Goal: Task Accomplishment & Management: Use online tool/utility

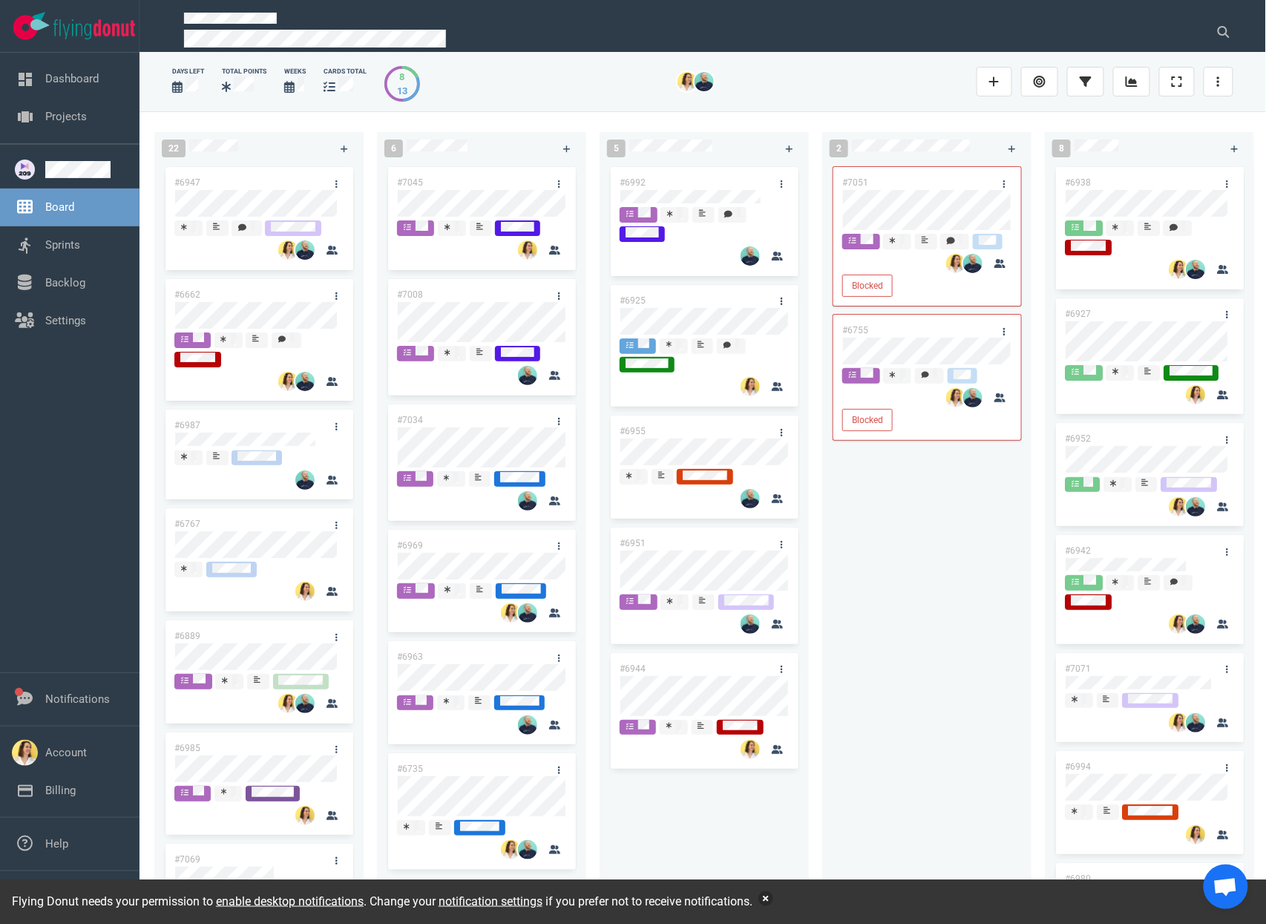
click at [791, 892] on div "Flying Donut needs your permission to enable desktop notifications . Change you…" at bounding box center [633, 902] width 1266 height 45
click at [774, 903] on button "button" at bounding box center [766, 899] width 15 height 15
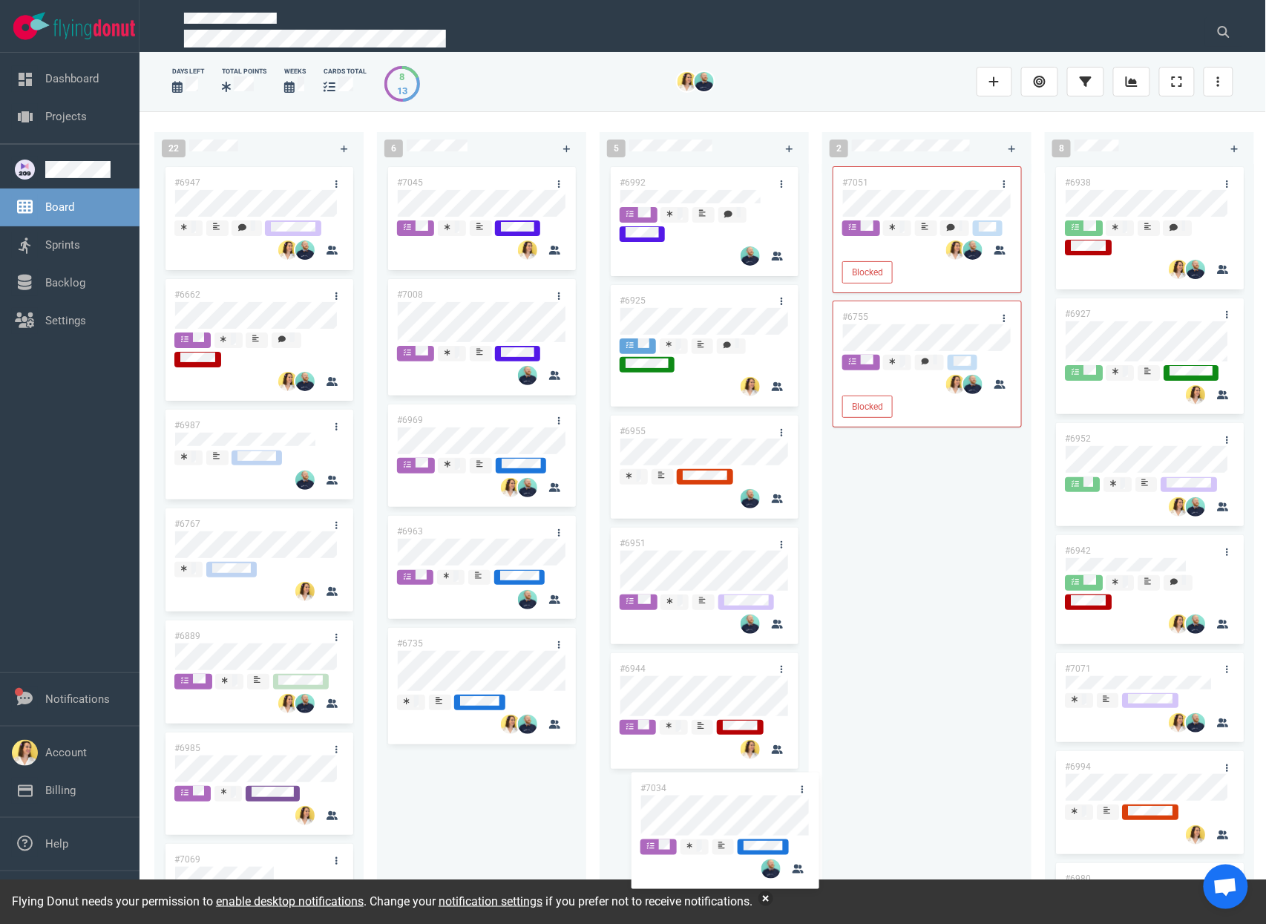
click at [670, 812] on div "22 #6947 #6662 #6987 #6767 #6889 #6985 #7069 #6901 #6855 #6922 #7023 #6930 #693…" at bounding box center [703, 517] width 1127 height 812
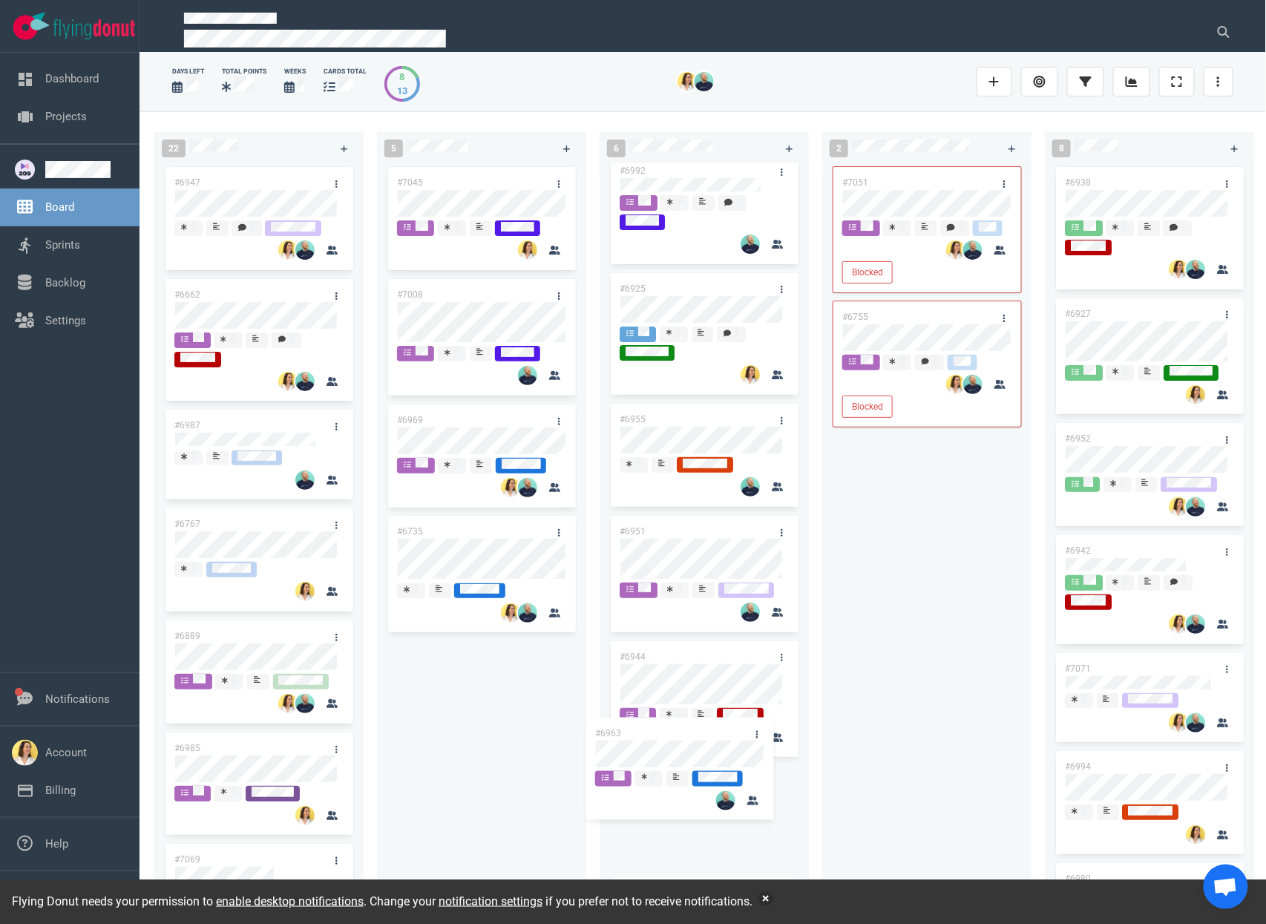
scroll to position [90, 0]
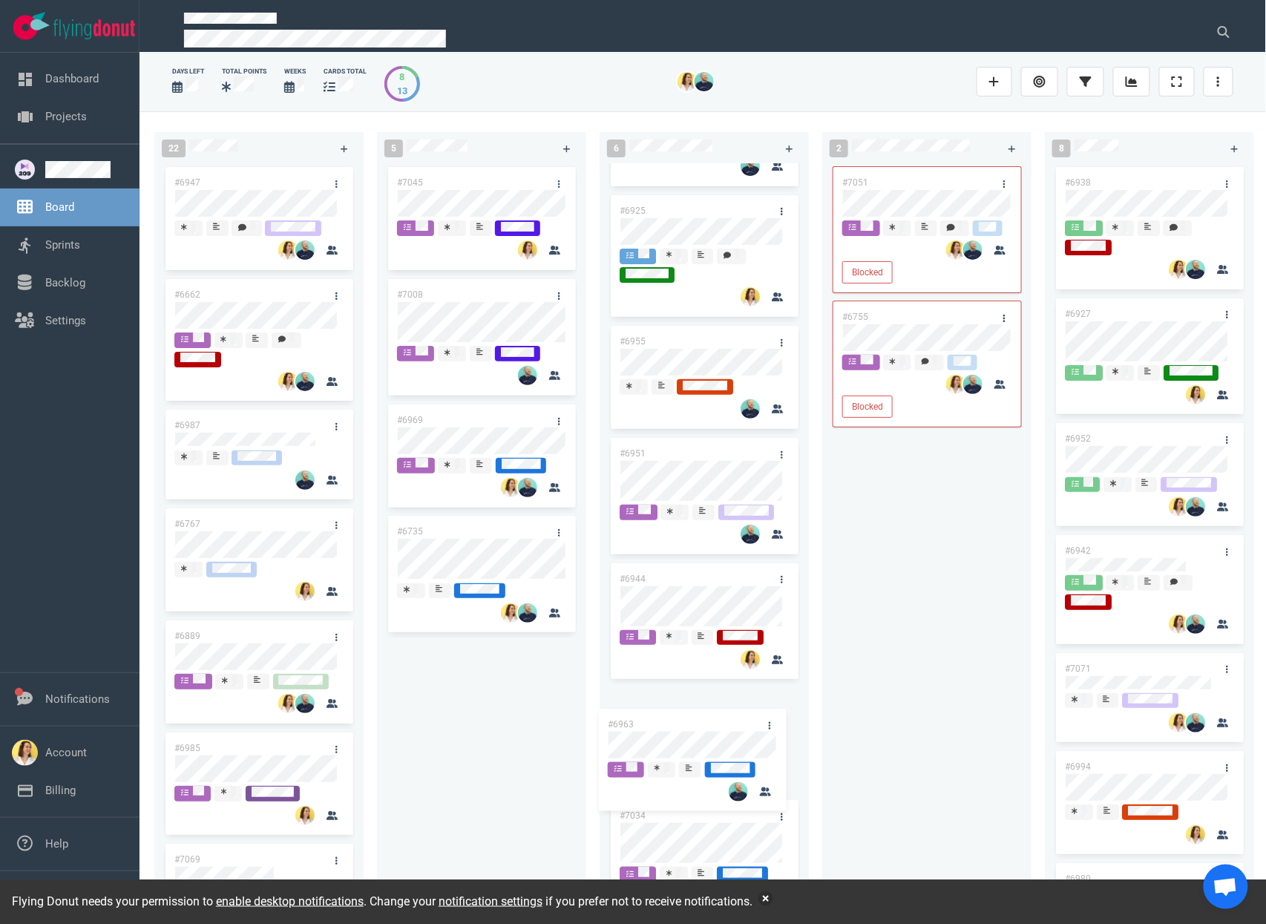
drag, startPoint x: 474, startPoint y: 538, endPoint x: 685, endPoint y: 729, distance: 284.3
click at [685, 729] on div "22 #6947 #6662 #6987 #6767 #6889 #6985 #7069 #6901 #6855 #6922 #7023 #6930 #693…" at bounding box center [703, 517] width 1127 height 812
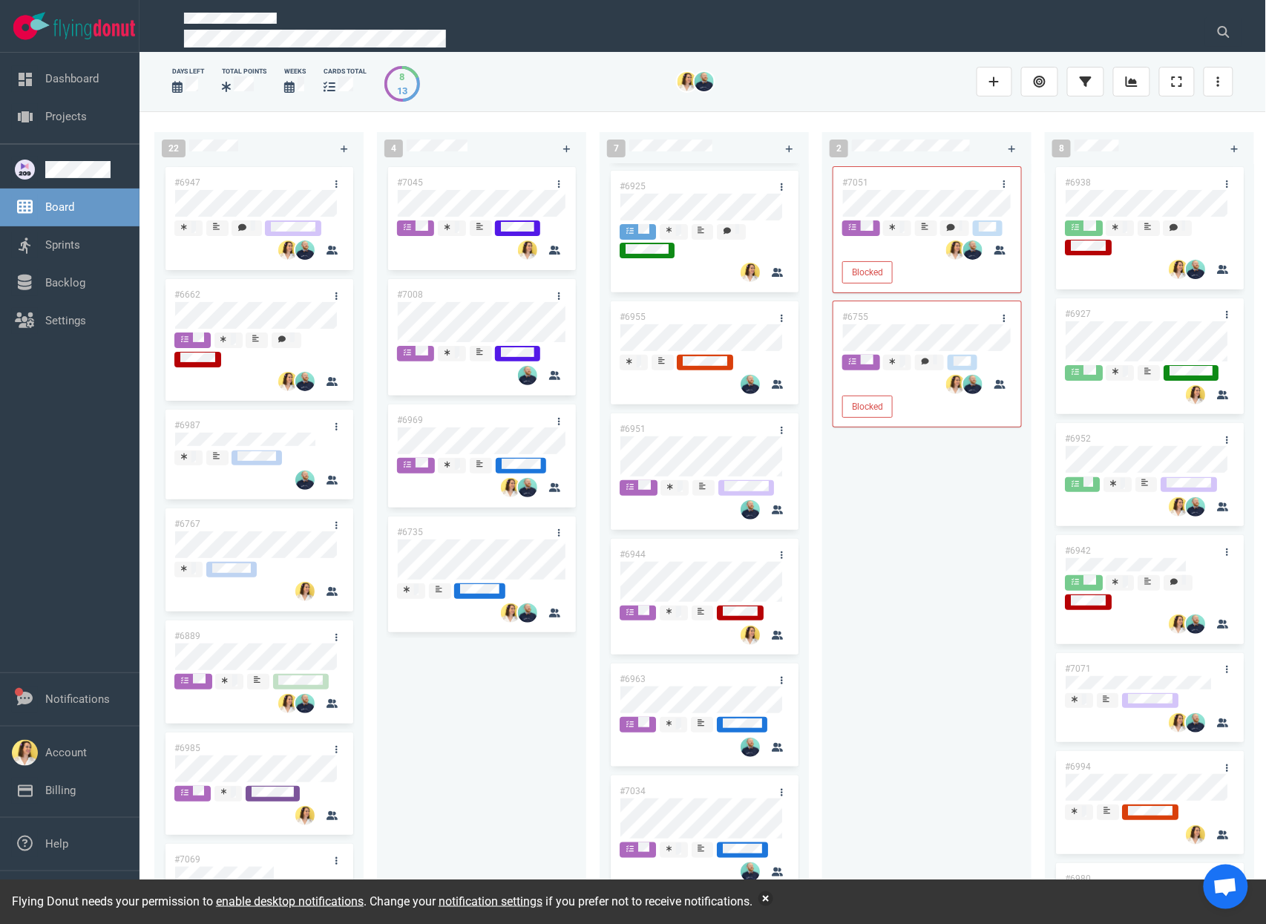
scroll to position [123, 0]
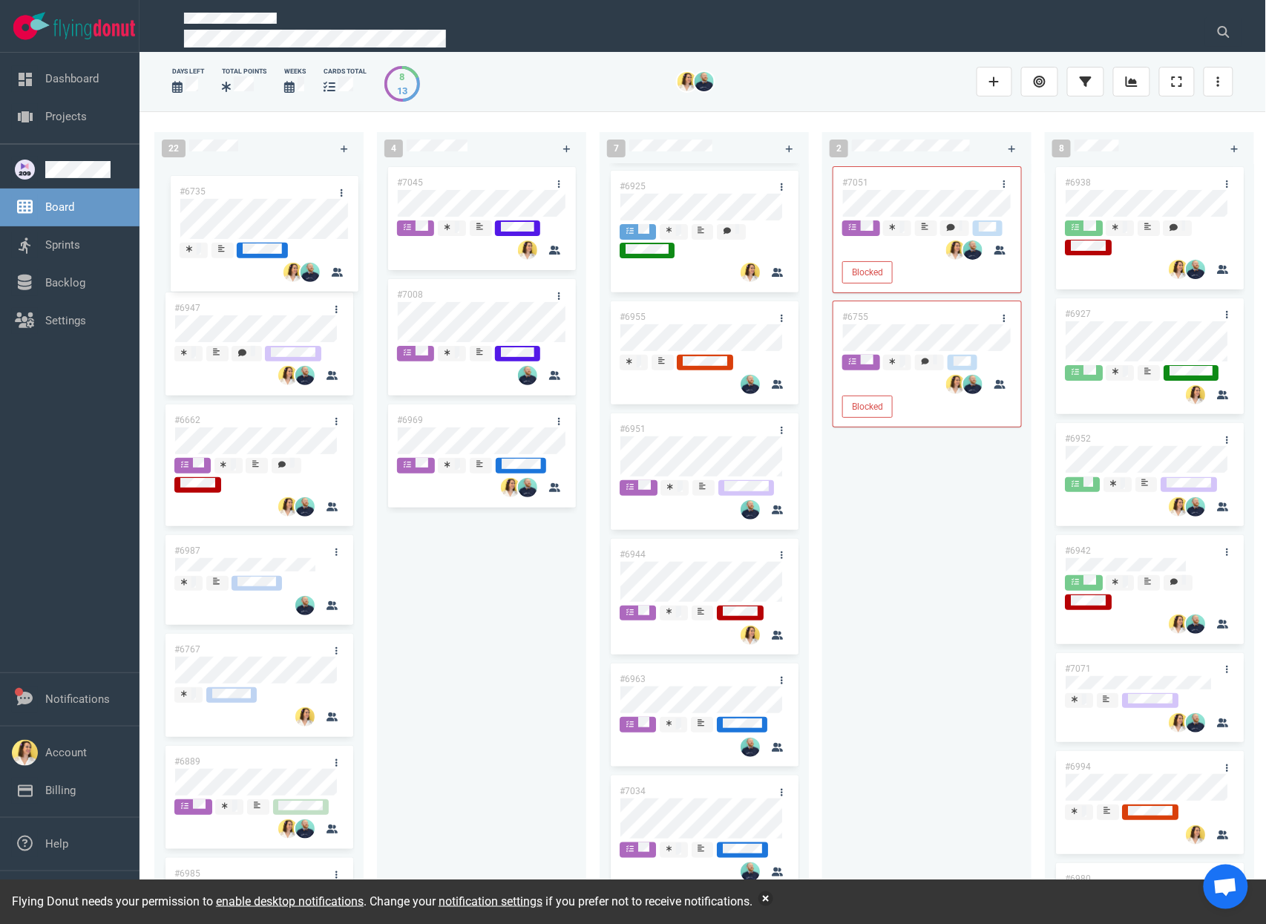
click at [292, 215] on div "22 #6947 #6662 #6987 #6767 #6889 #6985 #7069 #6901 #6855 #6922 #7023 #6930 #693…" at bounding box center [703, 517] width 1127 height 812
click at [517, 651] on div "#7045 #7008 #6969" at bounding box center [482, 528] width 192 height 728
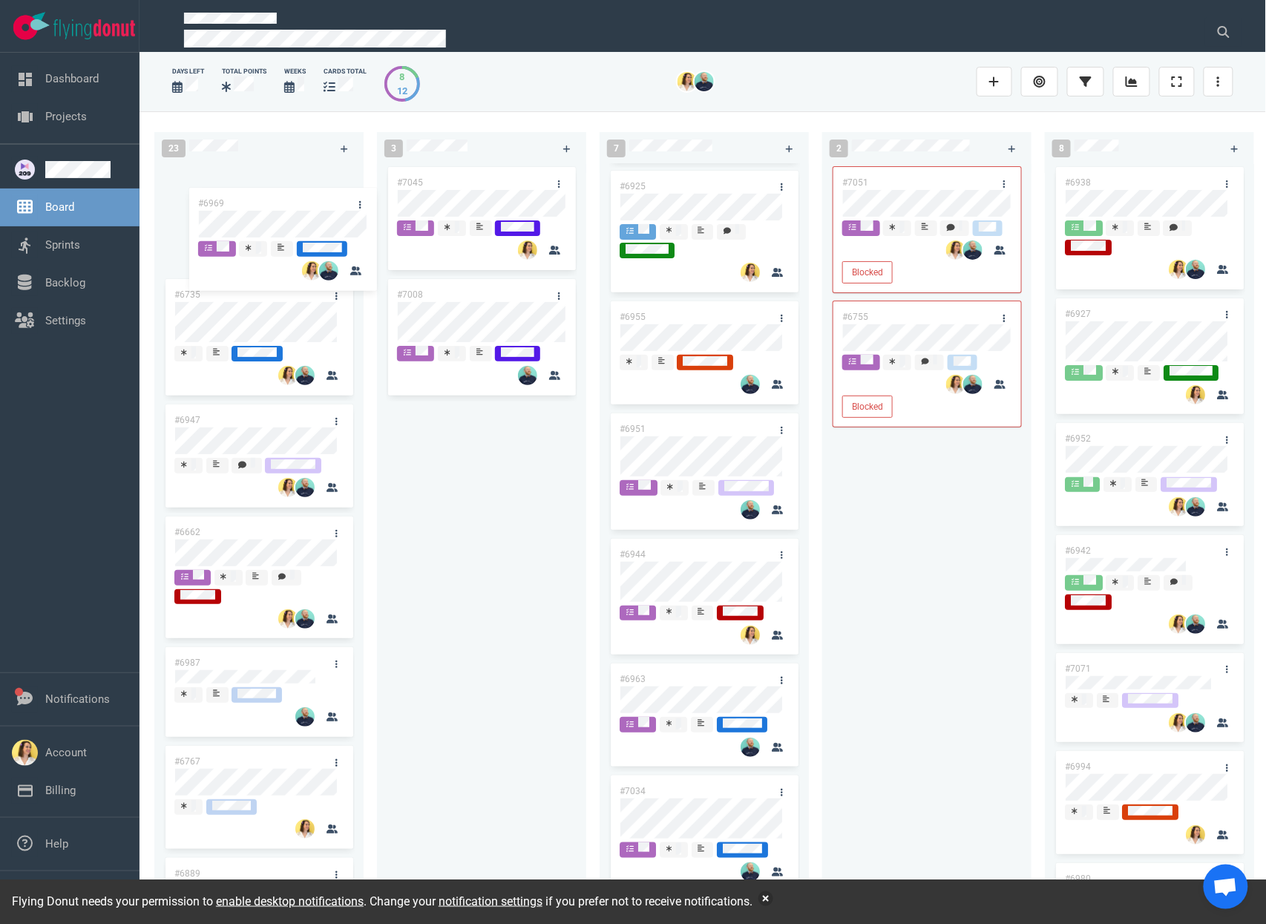
click at [324, 227] on div "23 #6735 #6947 #6662 #6987 #6767 #6889 #6985 #7069 #6901 #6855 #6922 #7023 #693…" at bounding box center [703, 517] width 1127 height 812
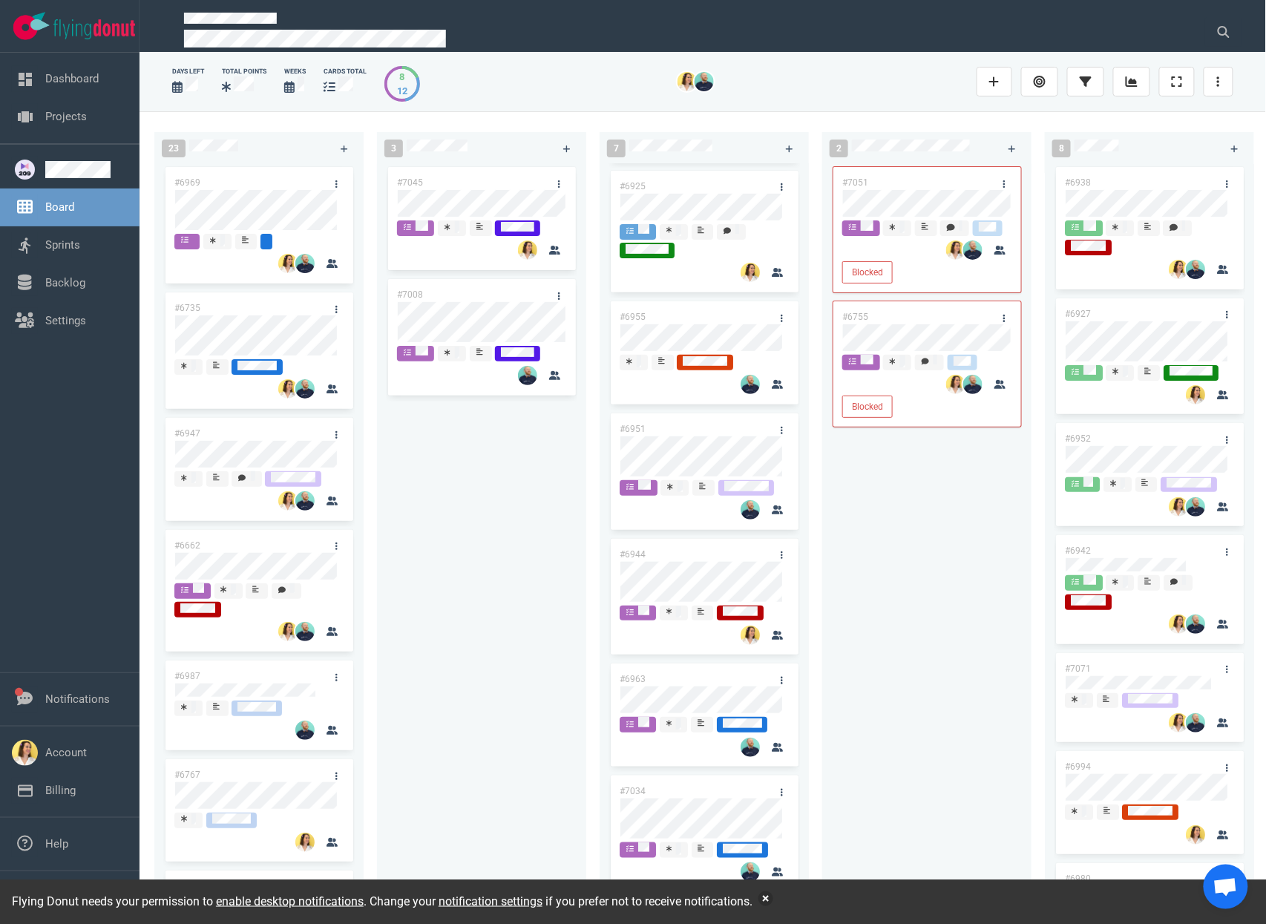
click at [591, 579] on div "3 #7045 #7008" at bounding box center [488, 517] width 223 height 789
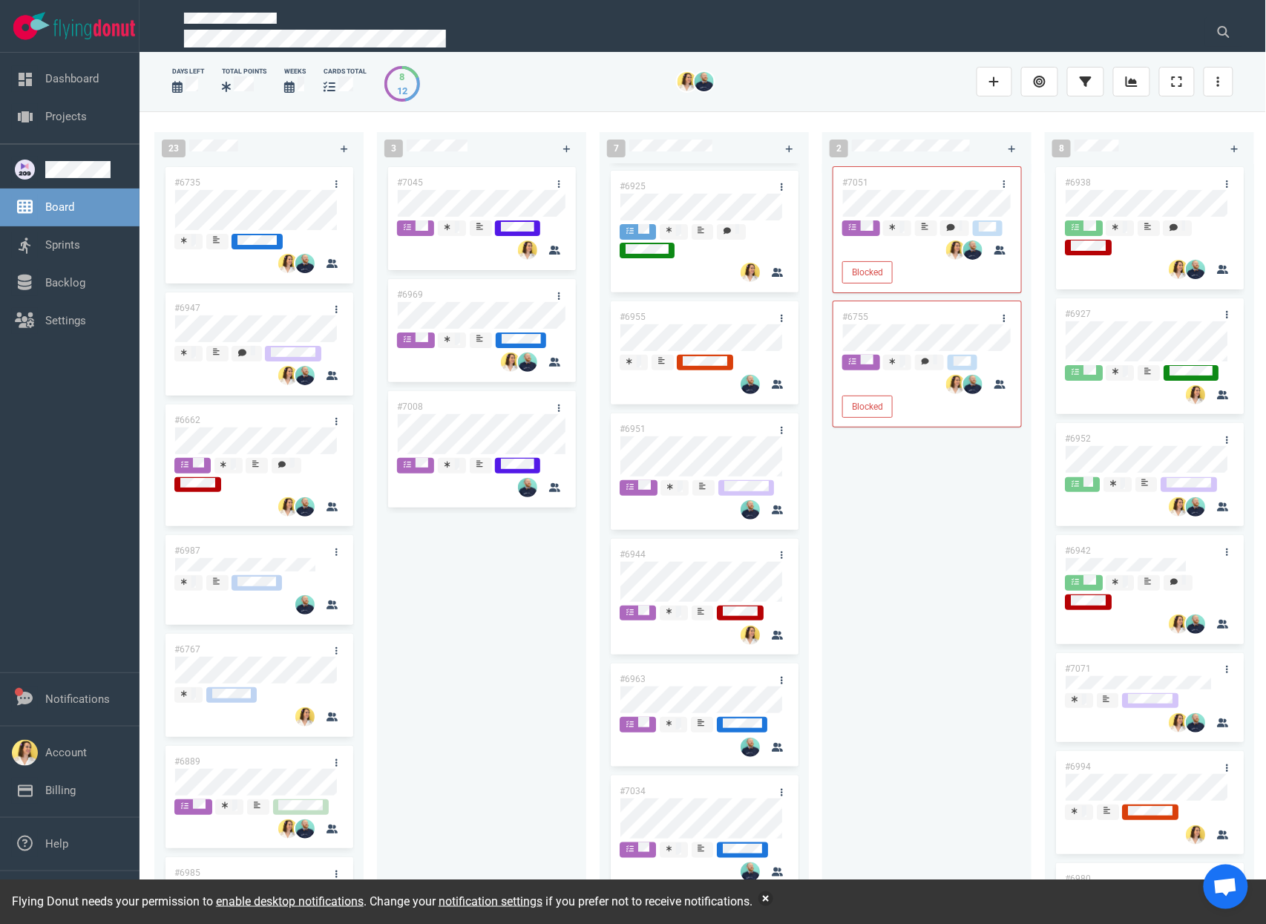
click at [792, 904] on div "Flying Donut needs your permission to enable desktop notifications . Change you…" at bounding box center [633, 902] width 1266 height 45
click at [774, 903] on button "button" at bounding box center [766, 899] width 15 height 15
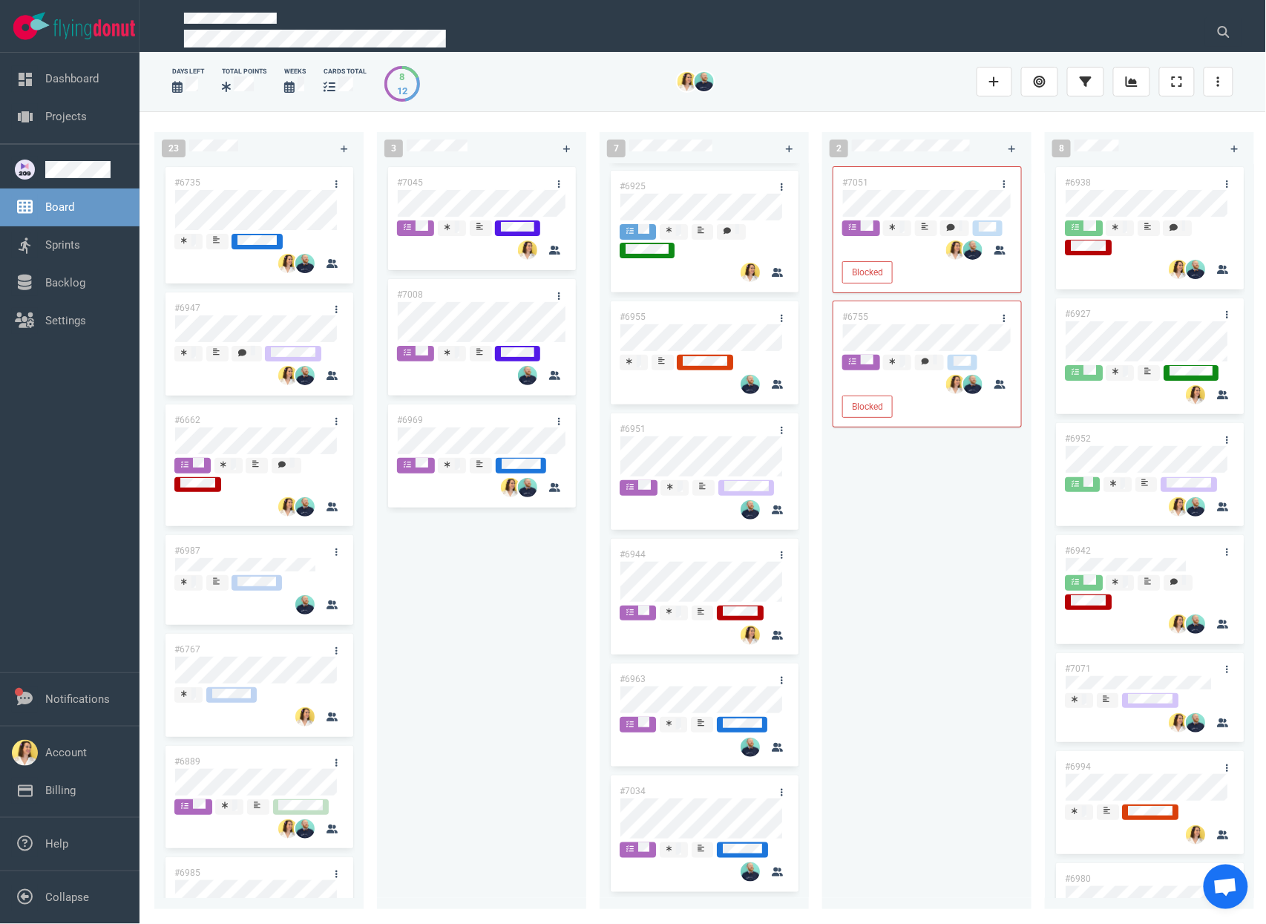
click at [509, 664] on div "#7045 #7008 #6969" at bounding box center [482, 528] width 192 height 728
click at [457, 658] on div "#7045 #7008 #6969" at bounding box center [482, 528] width 192 height 728
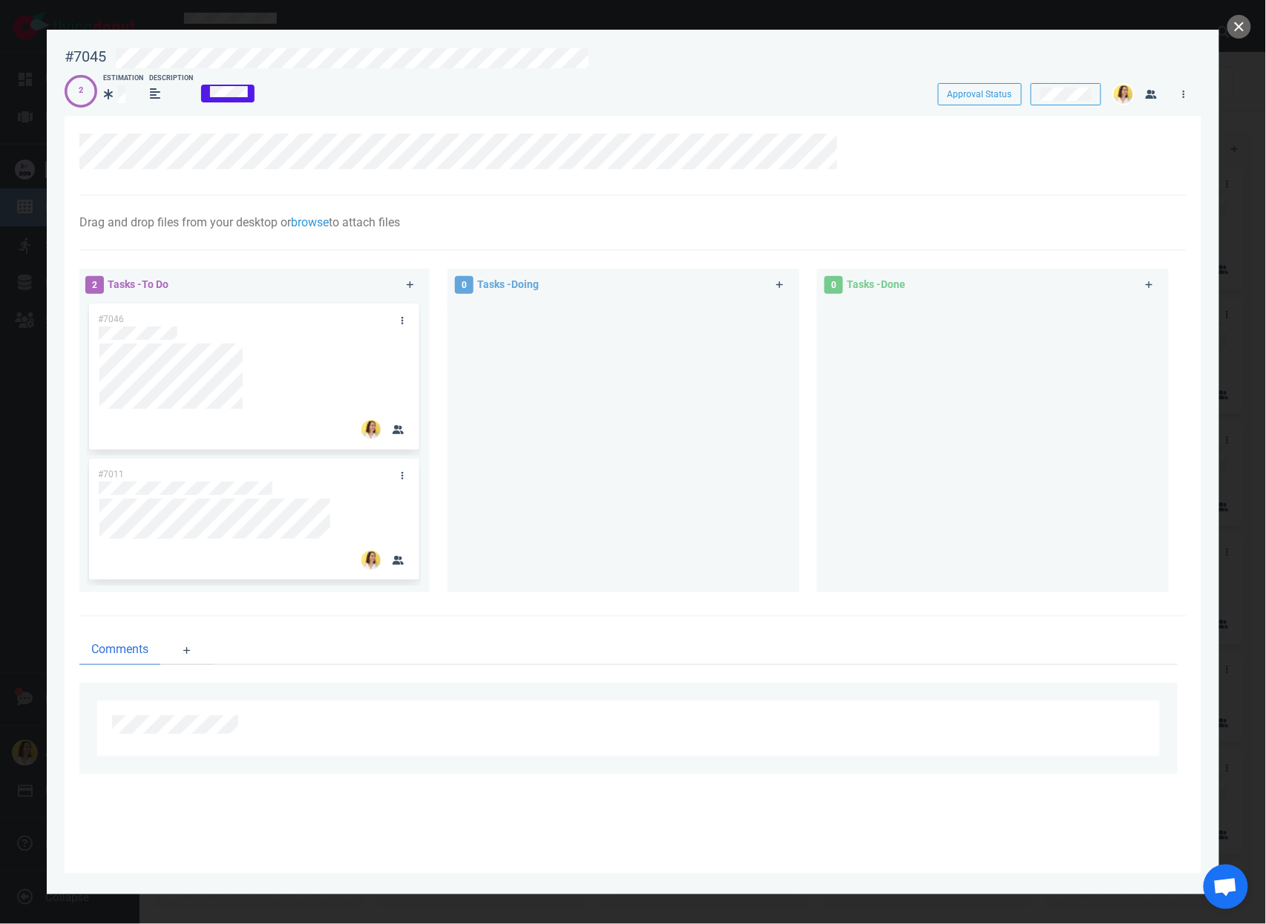
click at [656, 526] on div at bounding box center [624, 441] width 334 height 280
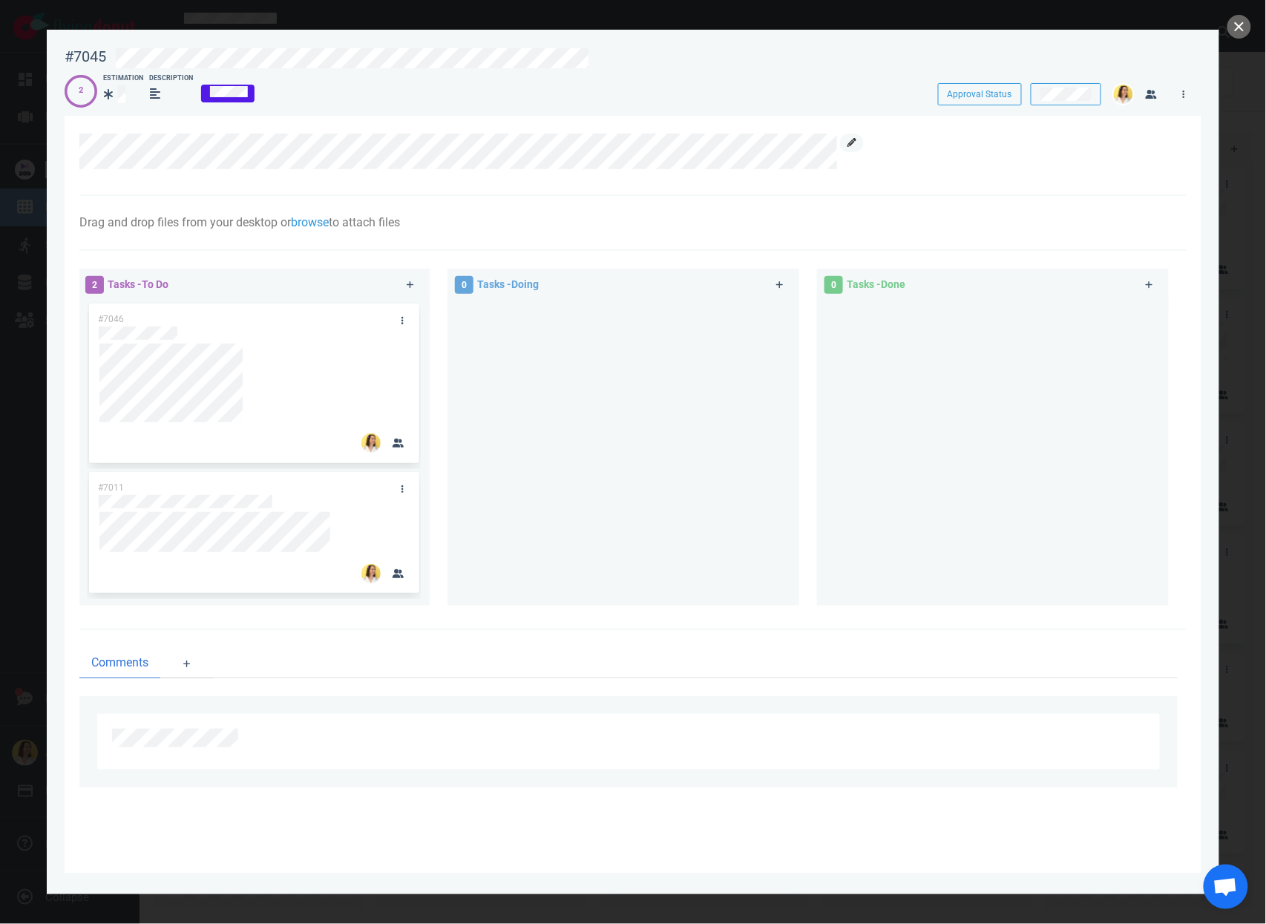
click at [851, 143] on icon at bounding box center [852, 142] width 9 height 9
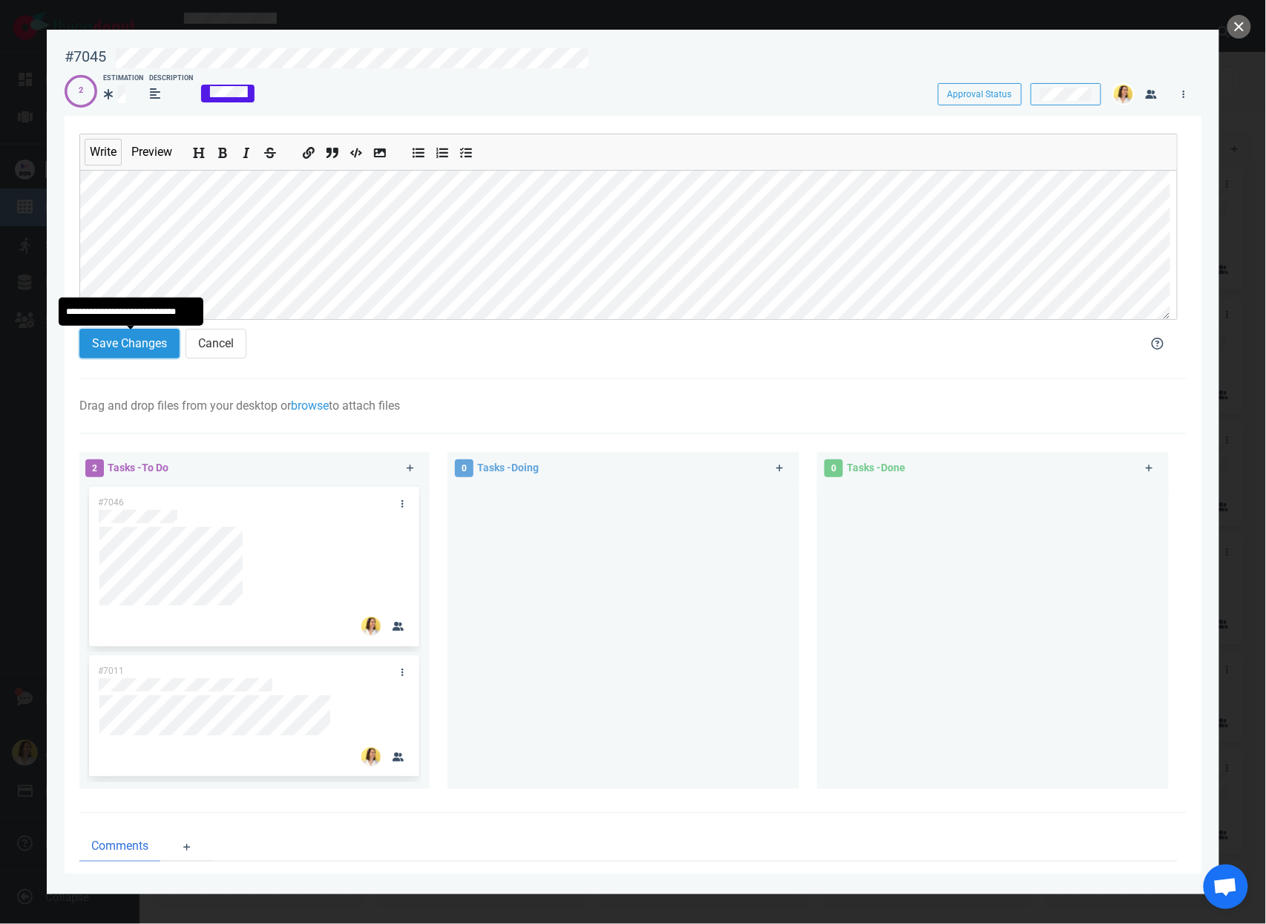
click at [133, 351] on button "Save Changes" at bounding box center [129, 344] width 100 height 30
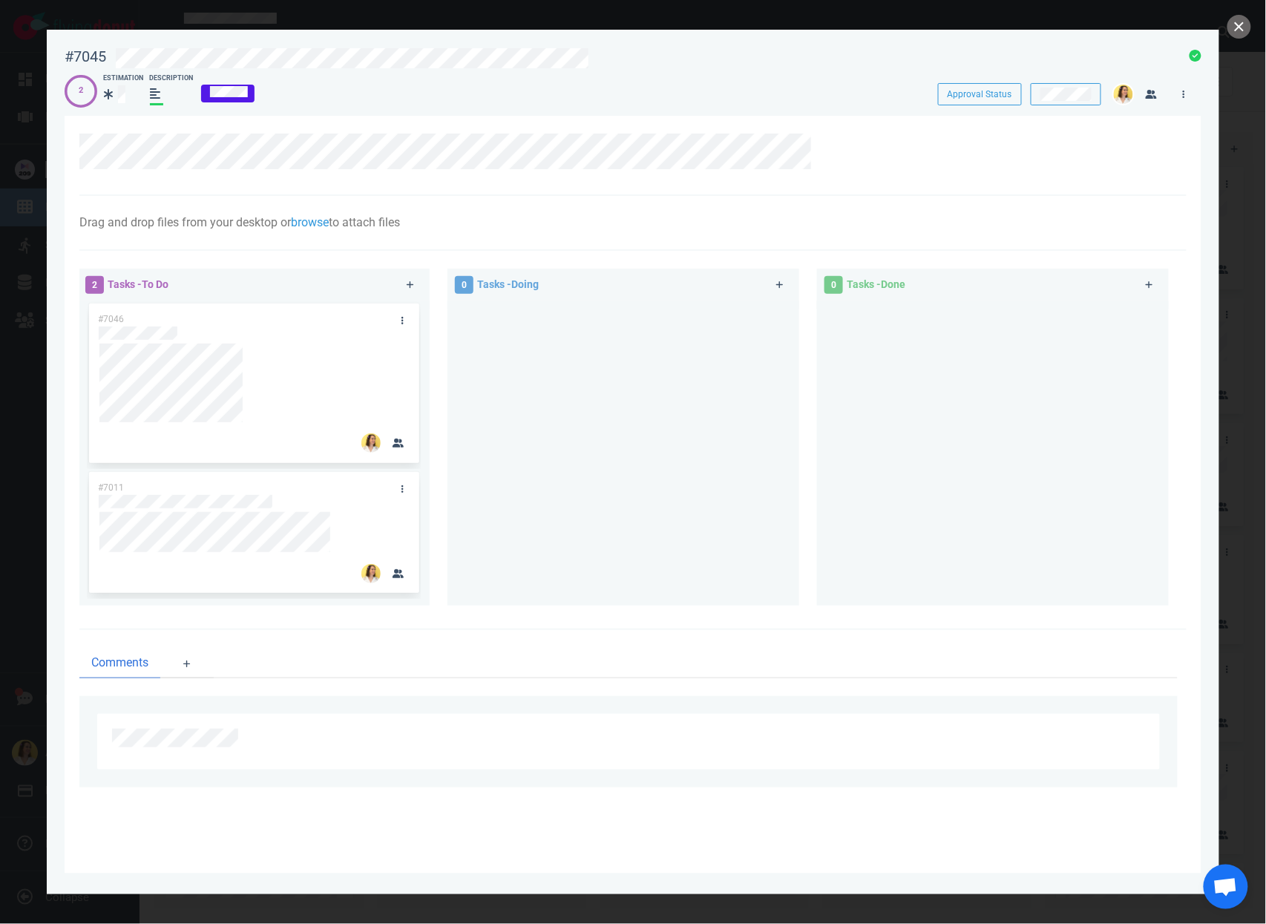
click at [644, 427] on div at bounding box center [624, 447] width 334 height 293
click at [1241, 27] on button "close" at bounding box center [1240, 27] width 24 height 24
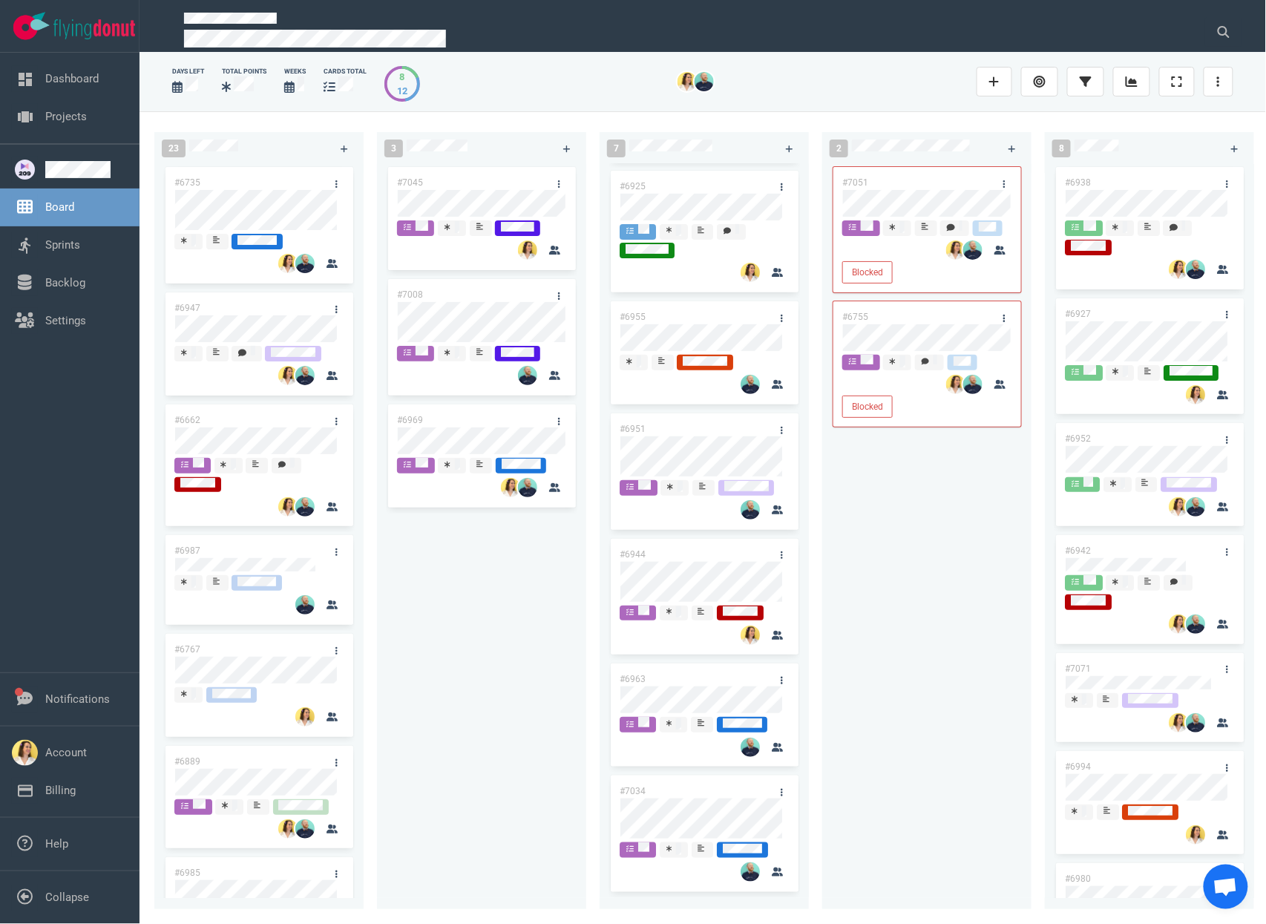
click at [433, 189] on div "#7045" at bounding box center [467, 182] width 159 height 31
click at [433, 189] on div at bounding box center [481, 204] width 169 height 31
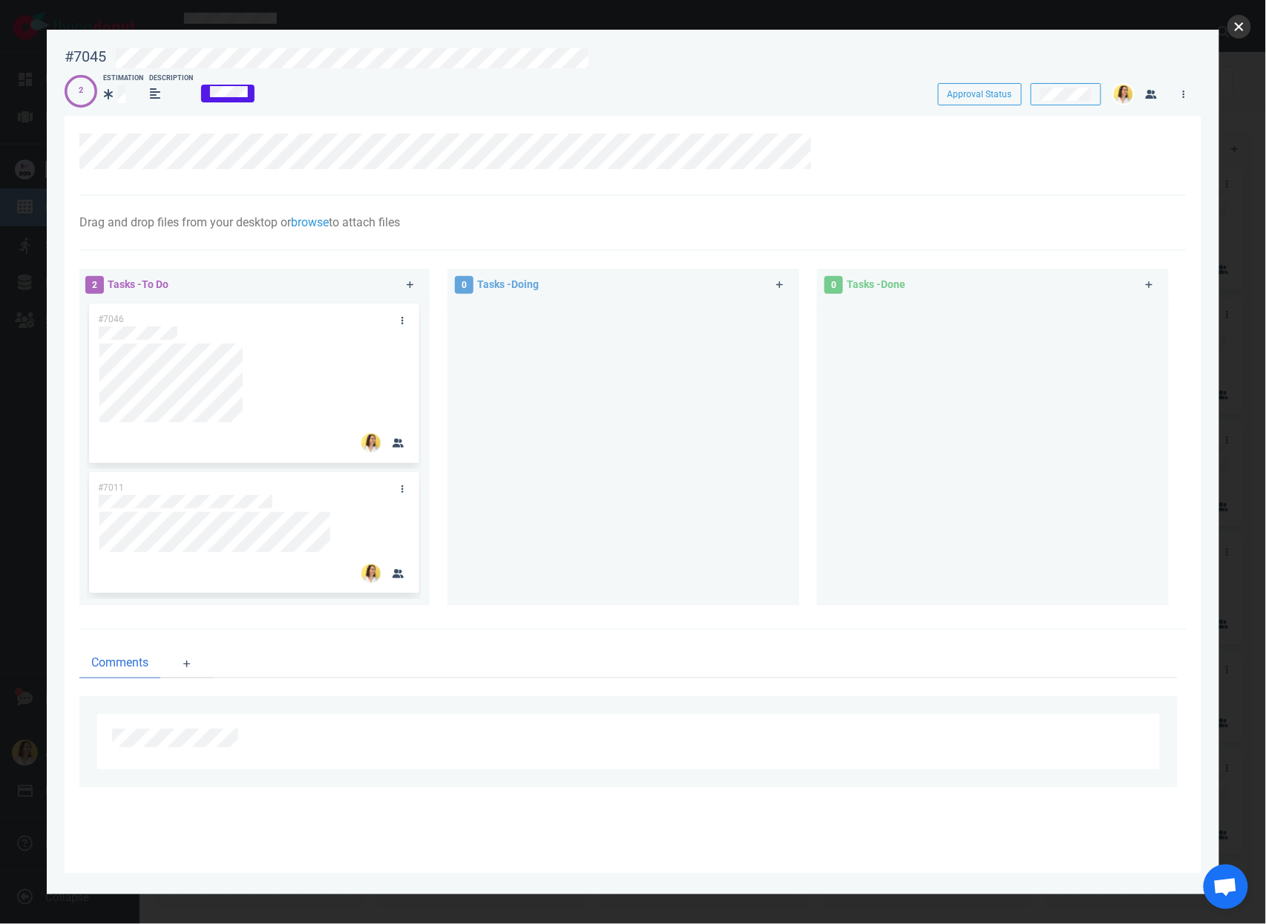
click at [1240, 29] on button "close" at bounding box center [1240, 27] width 24 height 24
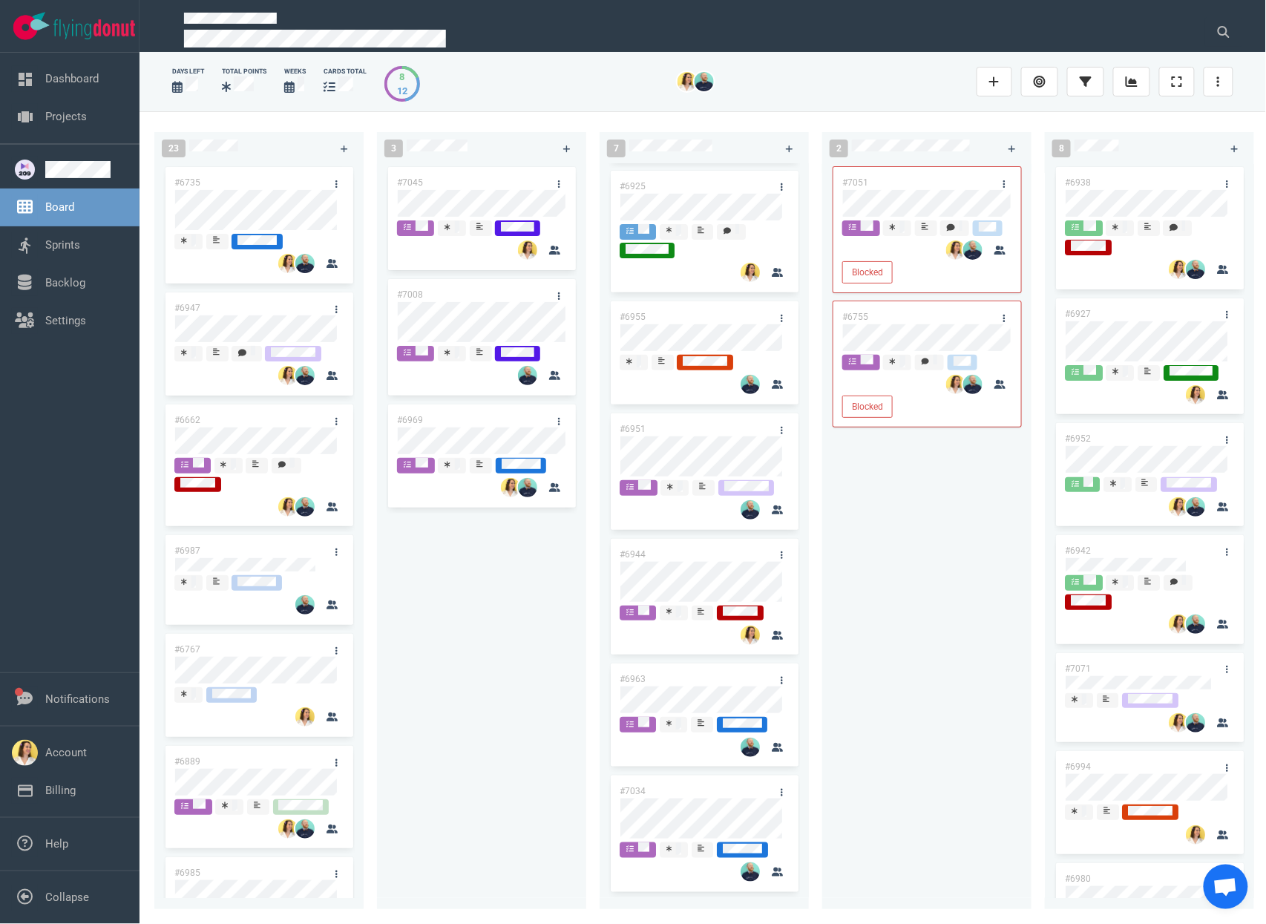
click at [468, 560] on div "#7045 #7008 #6969" at bounding box center [482, 528] width 192 height 728
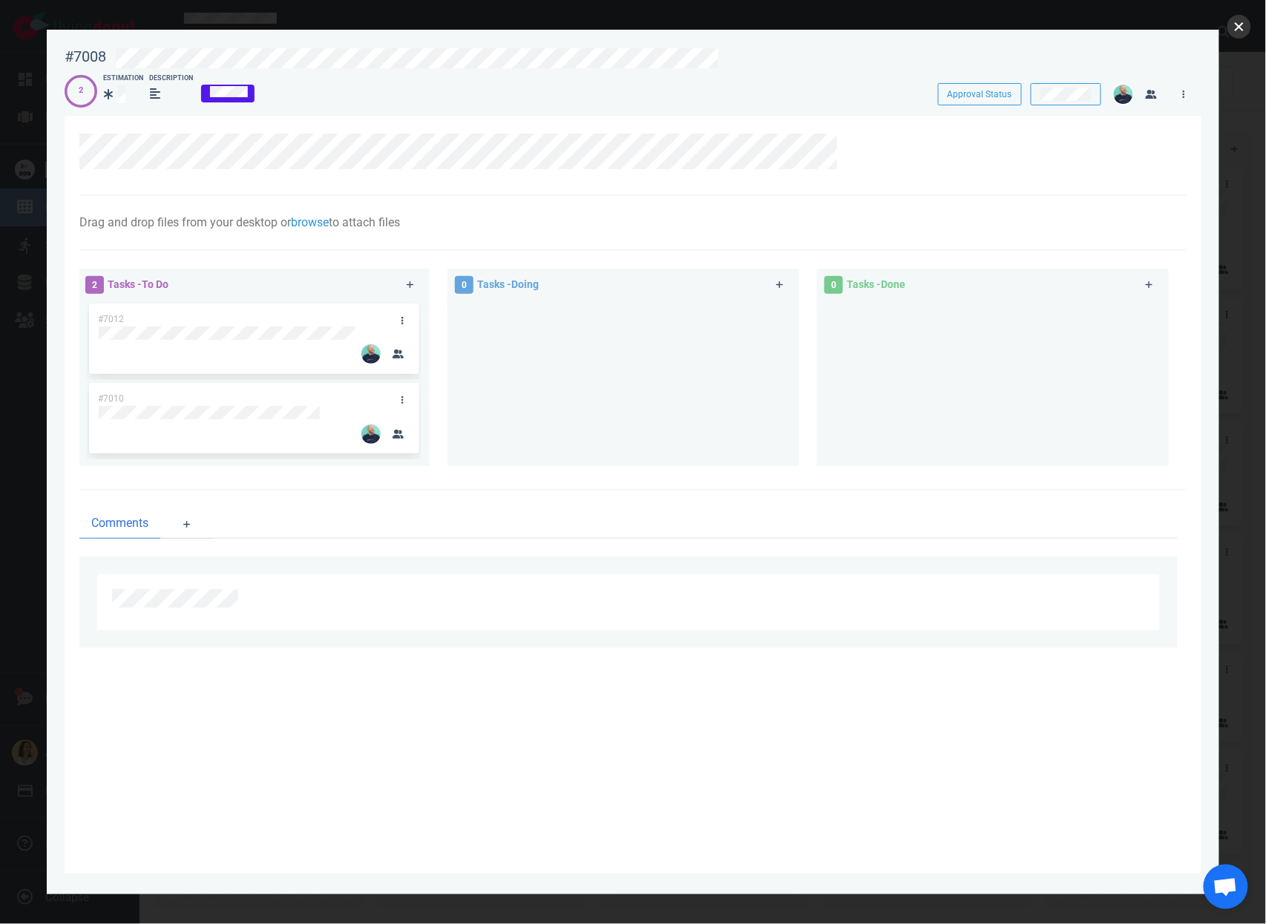
click at [1239, 30] on button "close" at bounding box center [1240, 27] width 24 height 24
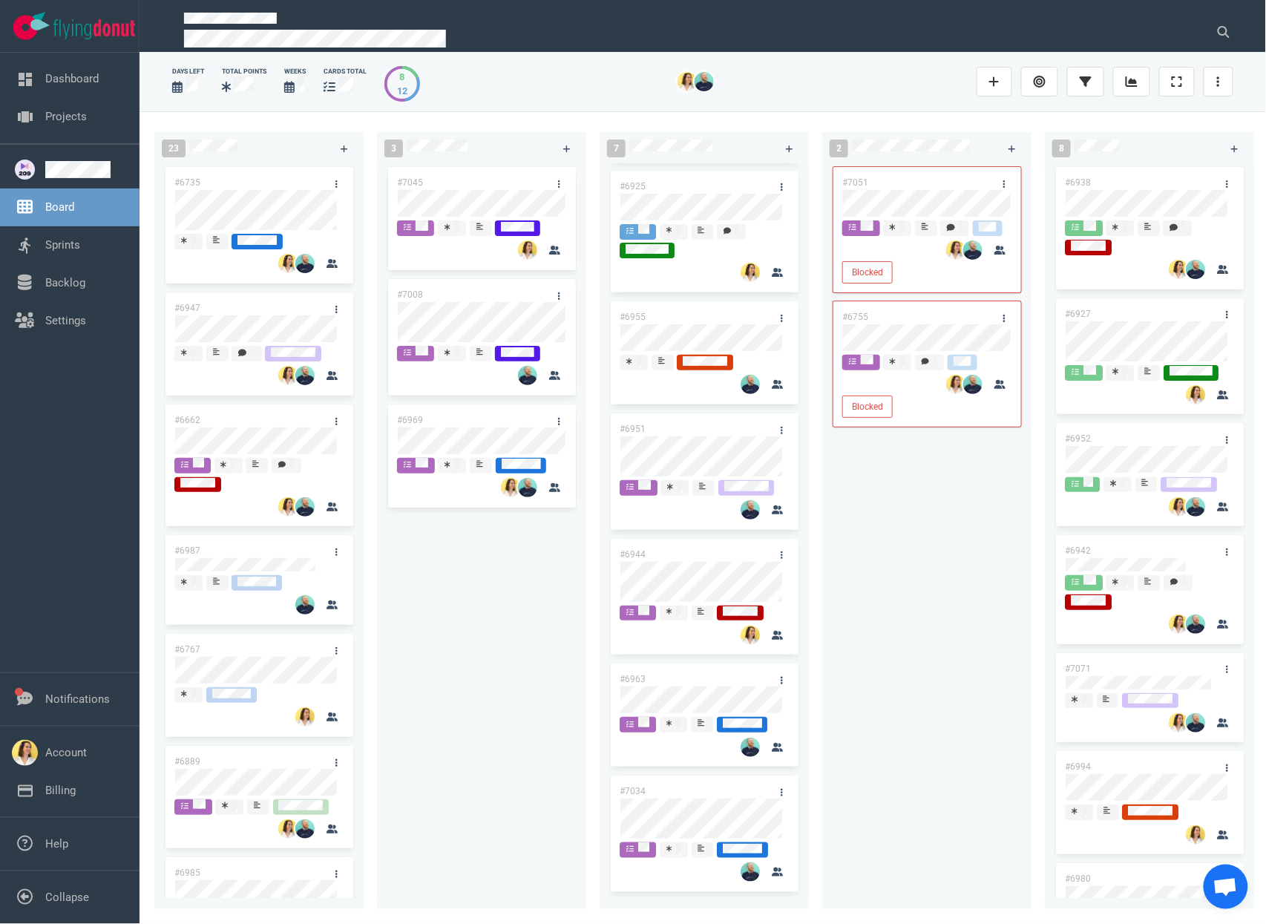
click at [531, 601] on div "#7045 #7008 #6969" at bounding box center [482, 528] width 192 height 728
click at [506, 641] on div "#7045 #7008 #6969" at bounding box center [482, 528] width 192 height 728
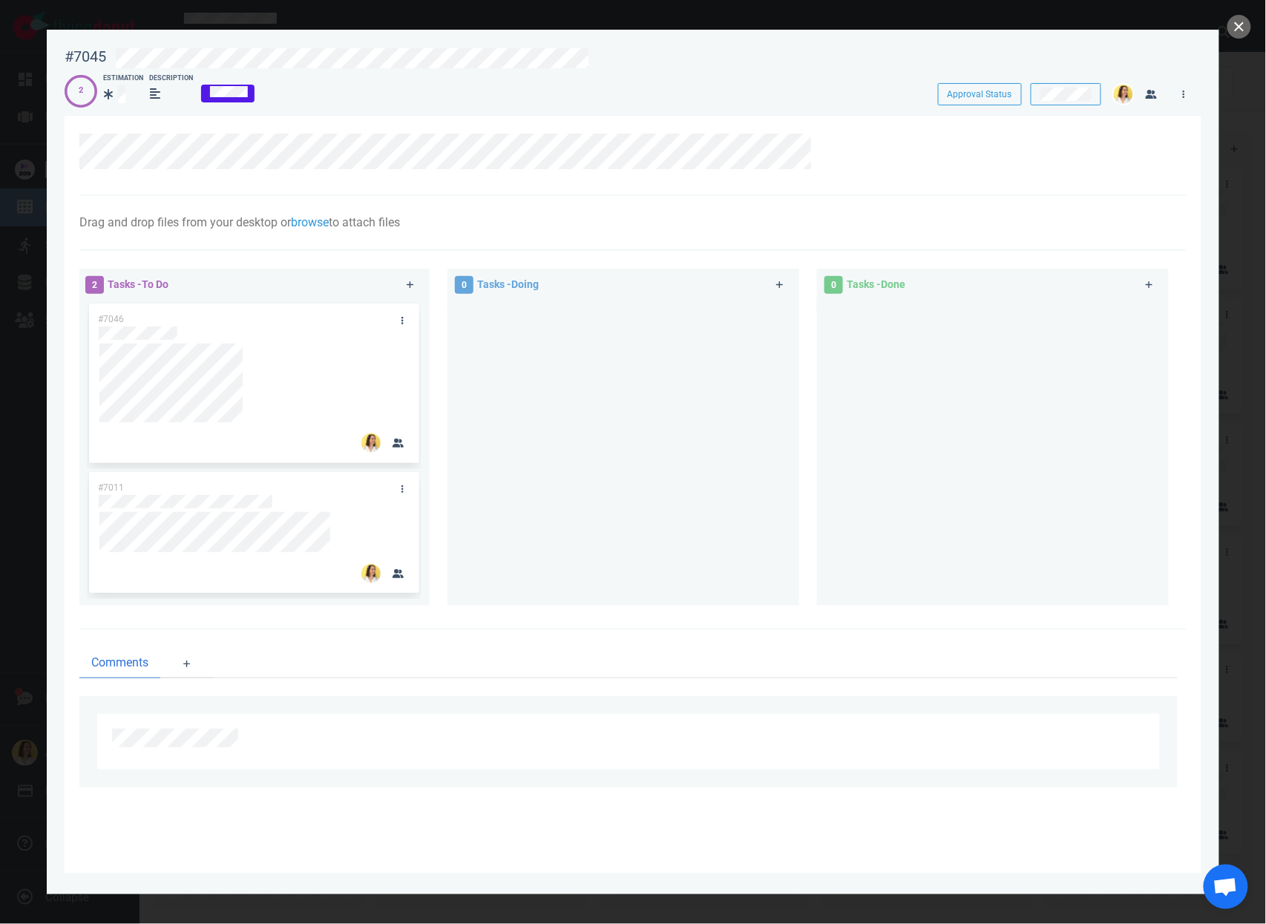
click at [531, 347] on div at bounding box center [624, 447] width 334 height 293
click at [833, 139] on link at bounding box center [826, 143] width 24 height 19
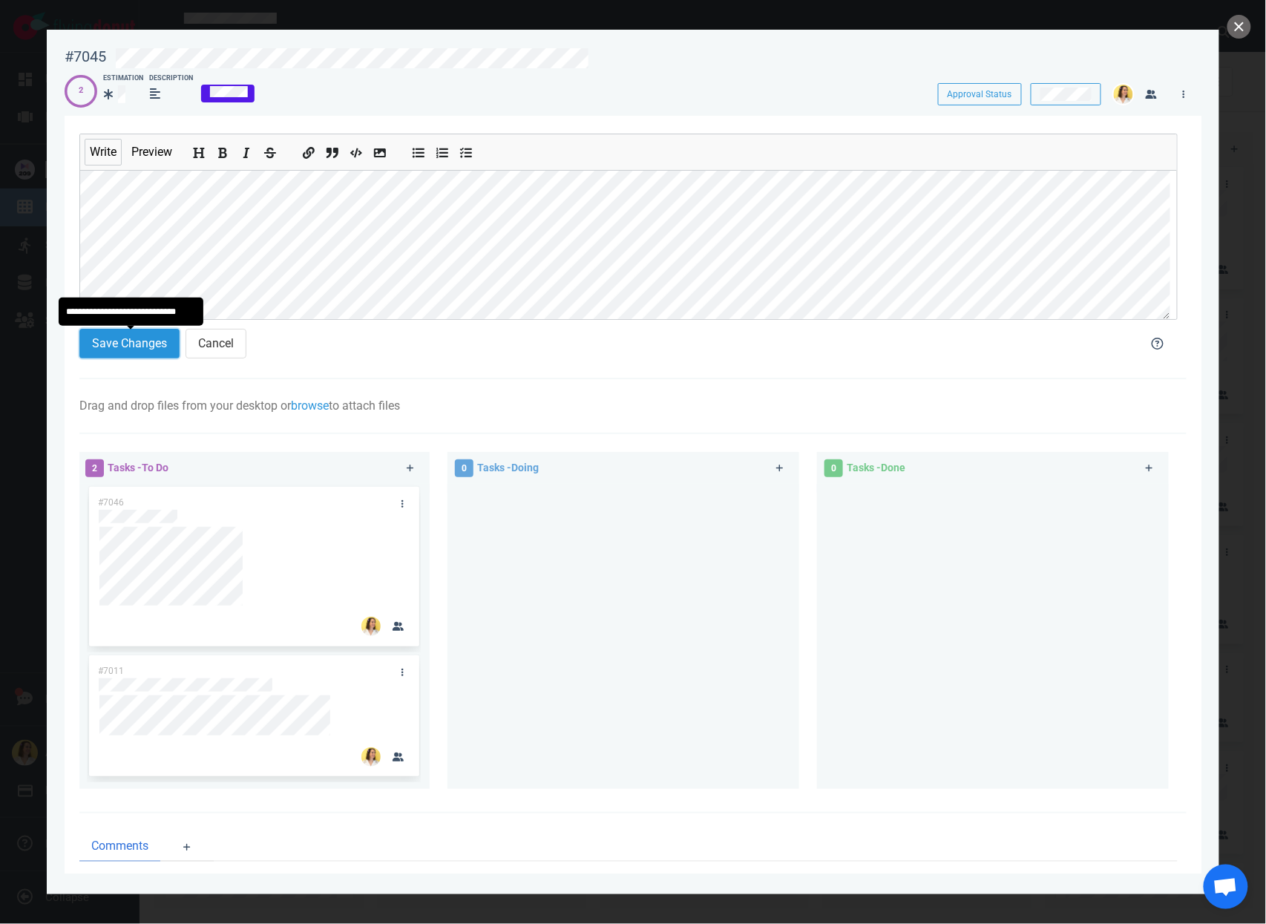
click at [122, 348] on button "Save Changes" at bounding box center [129, 344] width 100 height 30
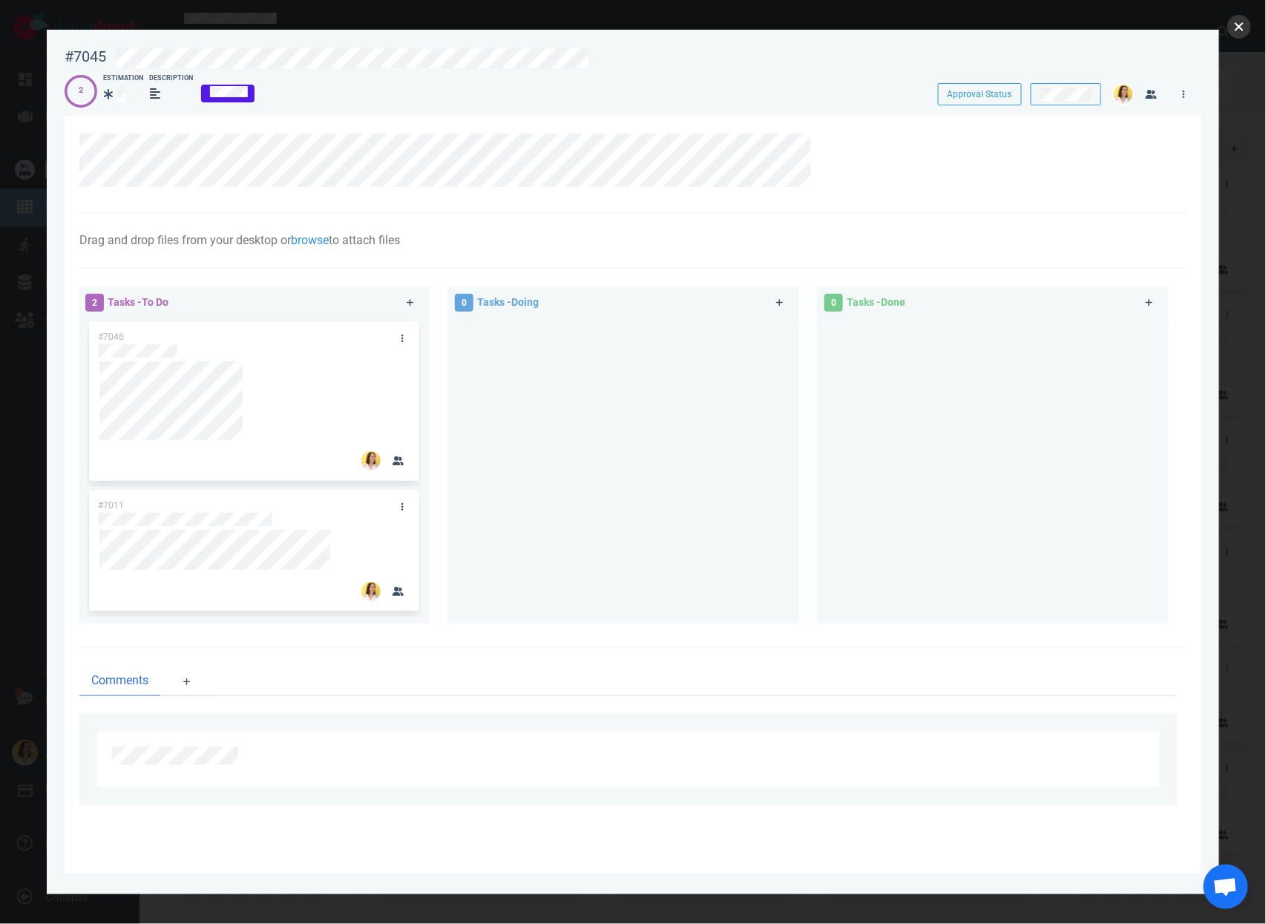
click at [1231, 27] on button "close" at bounding box center [1240, 27] width 24 height 24
click at [775, 520] on div at bounding box center [624, 464] width 334 height 293
click at [118, 427] on body "Open Menu Close Menu Open Menu Filter Backlog Ask the project owner to upgrade …" at bounding box center [633, 462] width 1266 height 924
click at [101, 352] on div "#7046" at bounding box center [254, 401] width 312 height 160
click at [122, 574] on div at bounding box center [254, 554] width 311 height 48
